Goal: Use online tool/utility: Utilize a website feature to perform a specific function

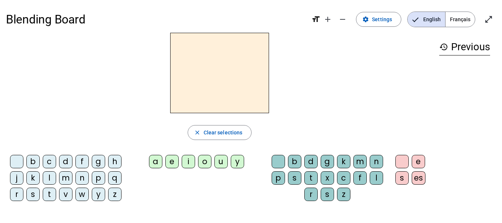
click at [52, 188] on div "t" at bounding box center [49, 193] width 13 height 13
click at [153, 165] on div "a" at bounding box center [155, 161] width 13 height 13
click at [344, 182] on div "c" at bounding box center [343, 177] width 13 height 13
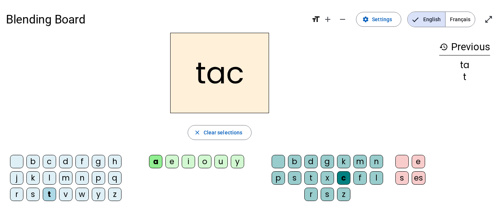
click at [346, 173] on div "c" at bounding box center [343, 177] width 13 height 13
click at [345, 176] on div "c" at bounding box center [343, 177] width 13 height 13
click at [281, 166] on div at bounding box center [278, 161] width 13 height 13
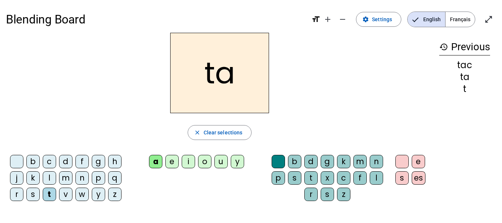
click at [178, 161] on div "e" at bounding box center [171, 161] width 13 height 13
click at [15, 177] on div "j" at bounding box center [16, 177] width 13 height 13
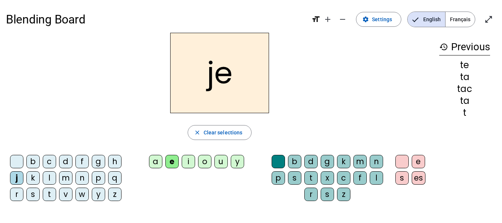
click at [62, 160] on div "d" at bounding box center [65, 161] width 13 height 13
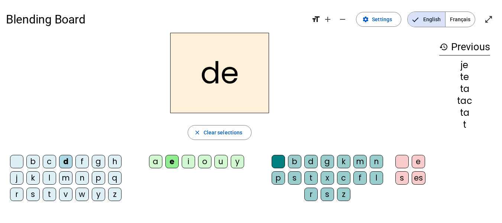
click at [65, 177] on div "m" at bounding box center [65, 177] width 13 height 13
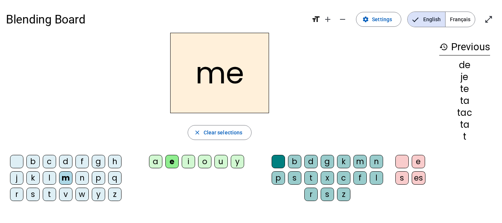
click at [153, 163] on div "a" at bounding box center [155, 161] width 13 height 13
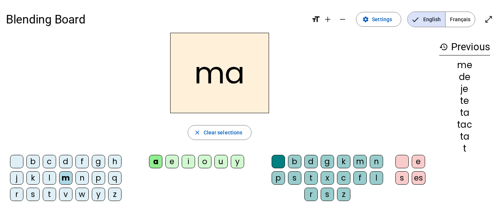
click at [48, 172] on div "l" at bounding box center [49, 177] width 13 height 13
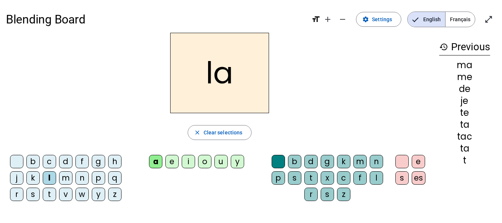
click at [344, 178] on div "c" at bounding box center [343, 177] width 13 height 13
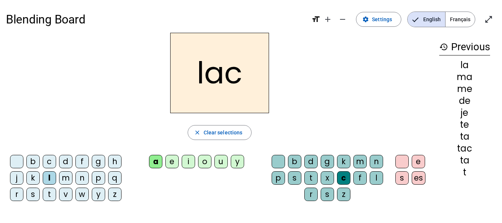
click at [354, 164] on div "m" at bounding box center [360, 161] width 13 height 13
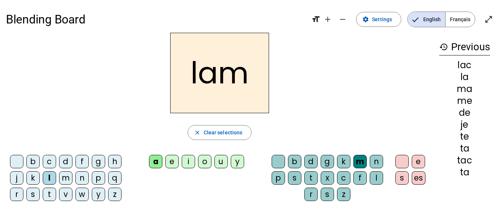
click at [314, 175] on div "t" at bounding box center [311, 177] width 13 height 13
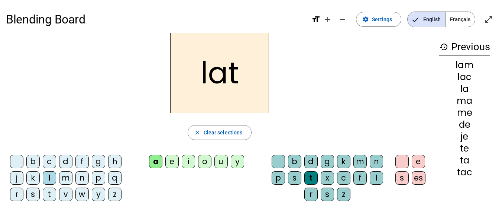
click at [313, 165] on div "d" at bounding box center [311, 161] width 13 height 13
